Goal: Find specific page/section: Find specific page/section

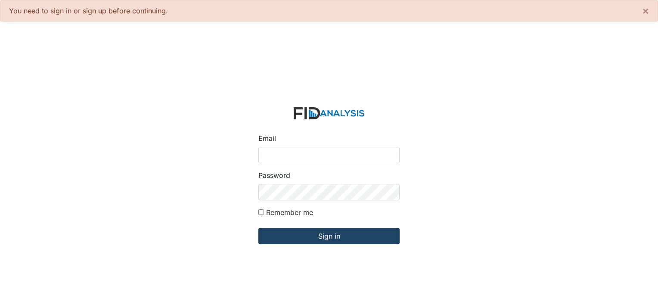
type input "[PERSON_NAME][EMAIL_ADDRESS][DOMAIN_NAME]"
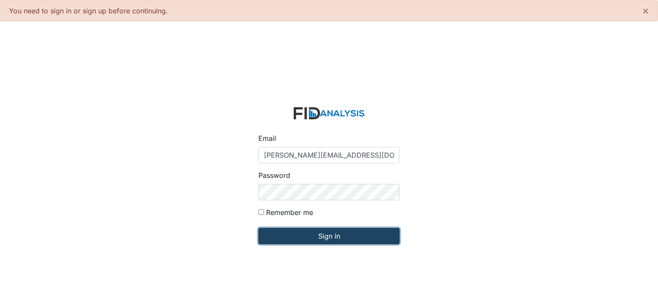
click at [308, 234] on input "Sign in" at bounding box center [328, 236] width 141 height 16
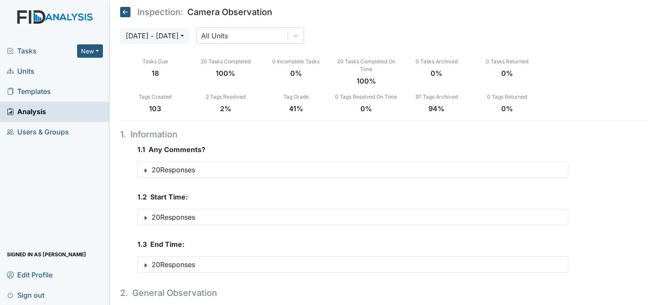
click at [23, 70] on span "Units" at bounding box center [21, 71] width 28 height 13
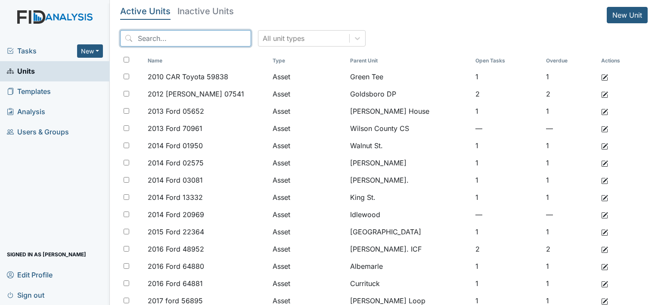
click at [171, 42] on input "search" at bounding box center [185, 38] width 131 height 16
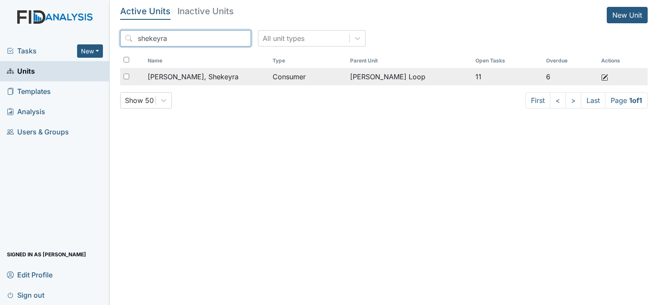
type input "shekeyra"
click at [189, 79] on span "Edmondson, Shekeyra" at bounding box center [193, 76] width 91 height 10
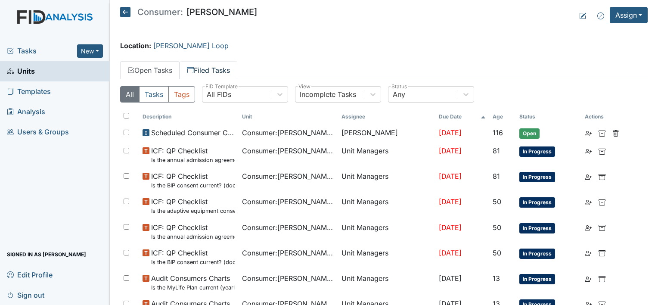
click at [217, 67] on link "Filed Tasks" at bounding box center [209, 70] width 58 height 18
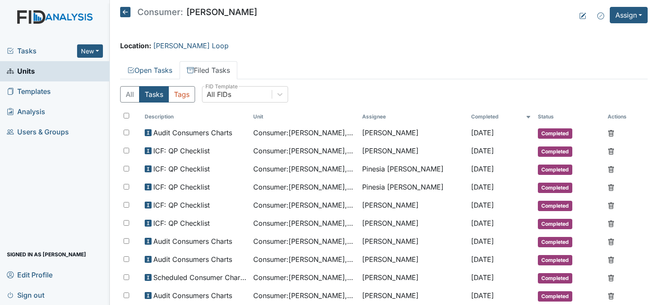
click at [31, 71] on span "Units" at bounding box center [21, 71] width 28 height 13
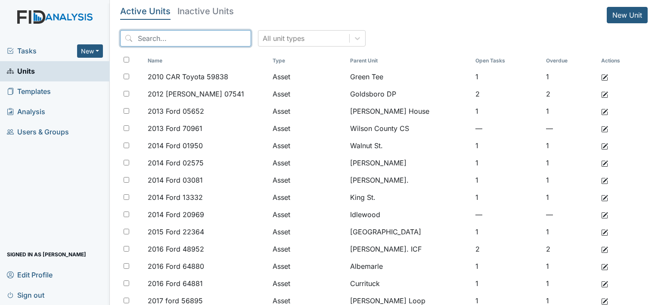
click at [181, 41] on input "search" at bounding box center [185, 38] width 131 height 16
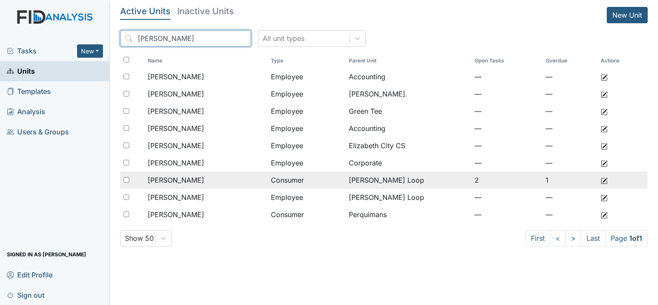
type input "kim"
click at [174, 183] on span "[PERSON_NAME]" at bounding box center [176, 180] width 56 height 10
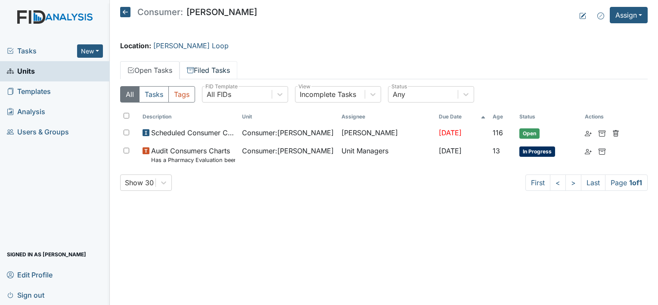
click at [220, 70] on link "Filed Tasks" at bounding box center [209, 70] width 58 height 18
